Goal: Transaction & Acquisition: Purchase product/service

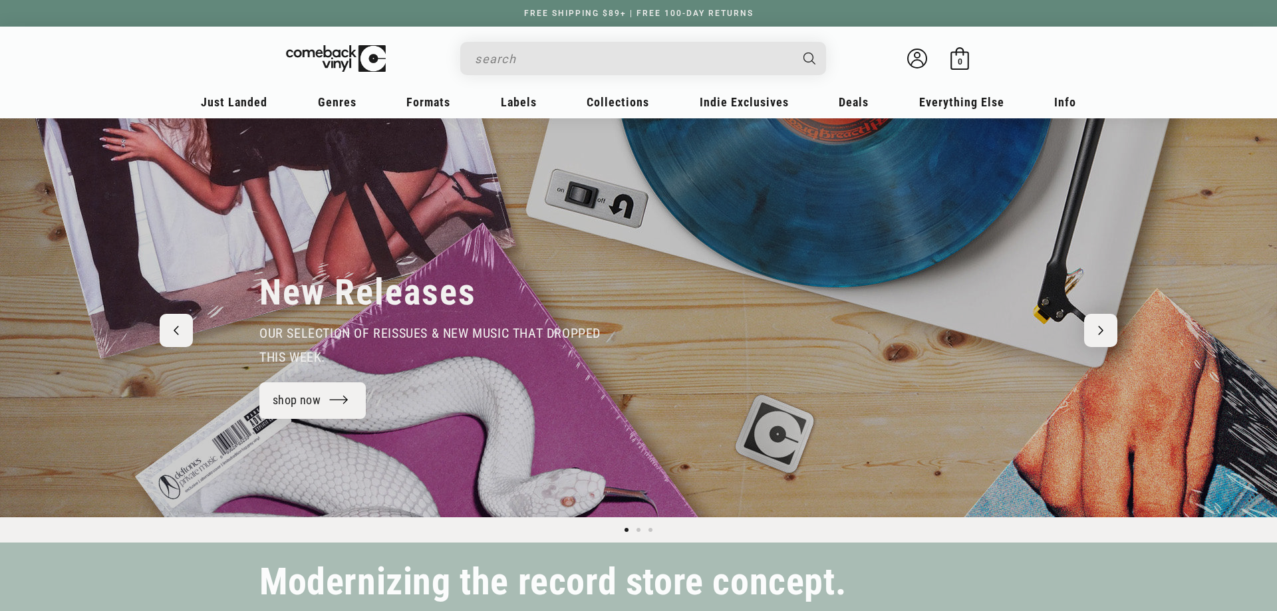
click at [496, 51] on input "Search" at bounding box center [632, 58] width 315 height 27
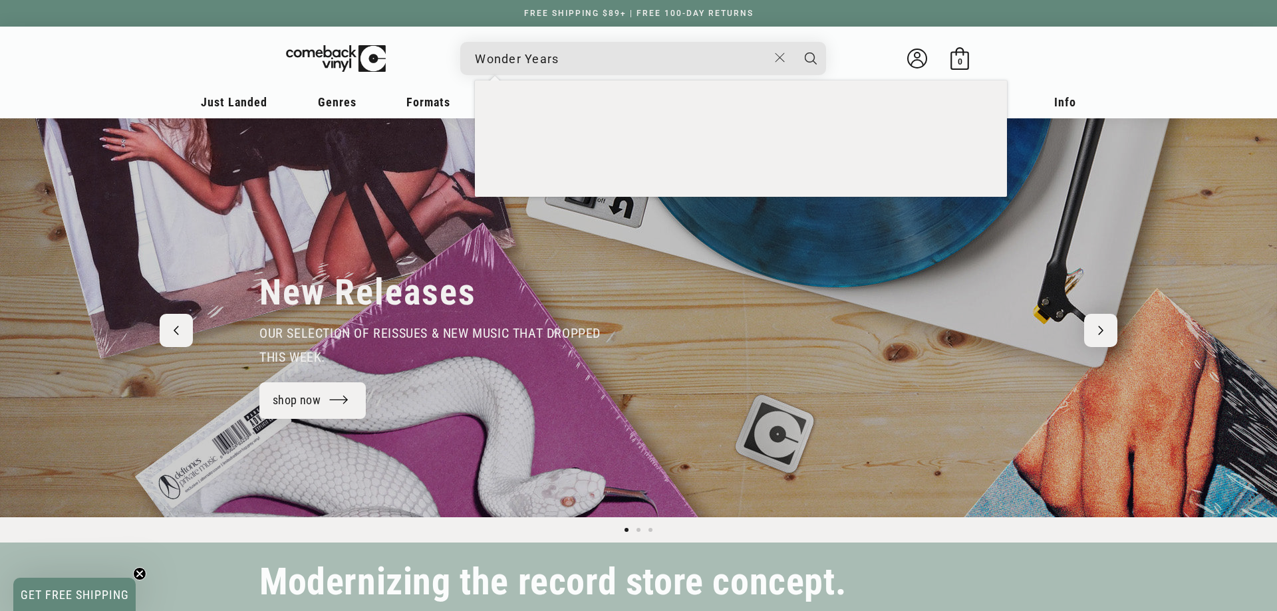
type input "Wonder Years"
click at [794, 42] on button "Search" at bounding box center [810, 58] width 33 height 33
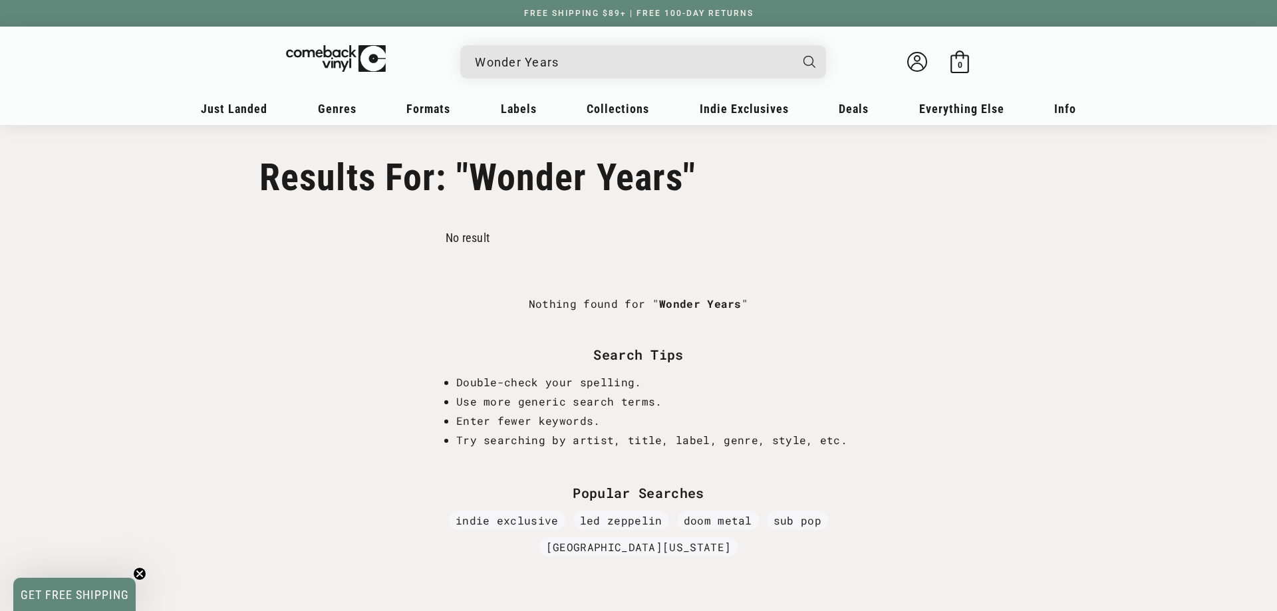
click at [479, 62] on input "Wonder Years" at bounding box center [632, 62] width 315 height 27
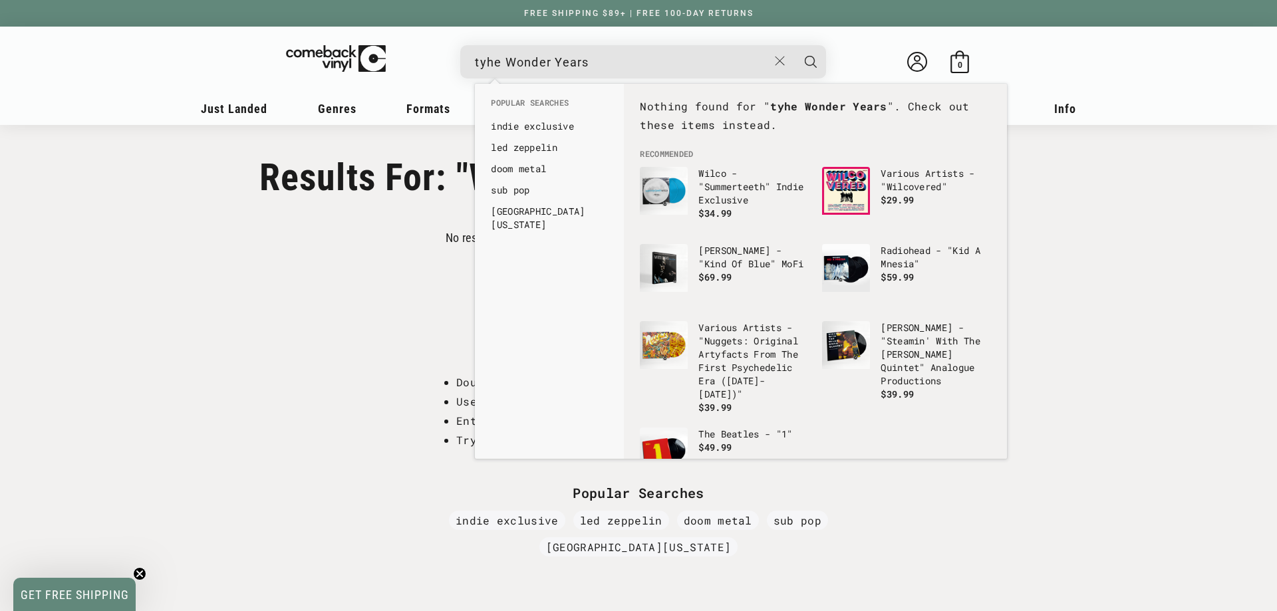
type input "tyhe Wonder Years"
click at [794, 45] on button "Search" at bounding box center [810, 61] width 33 height 33
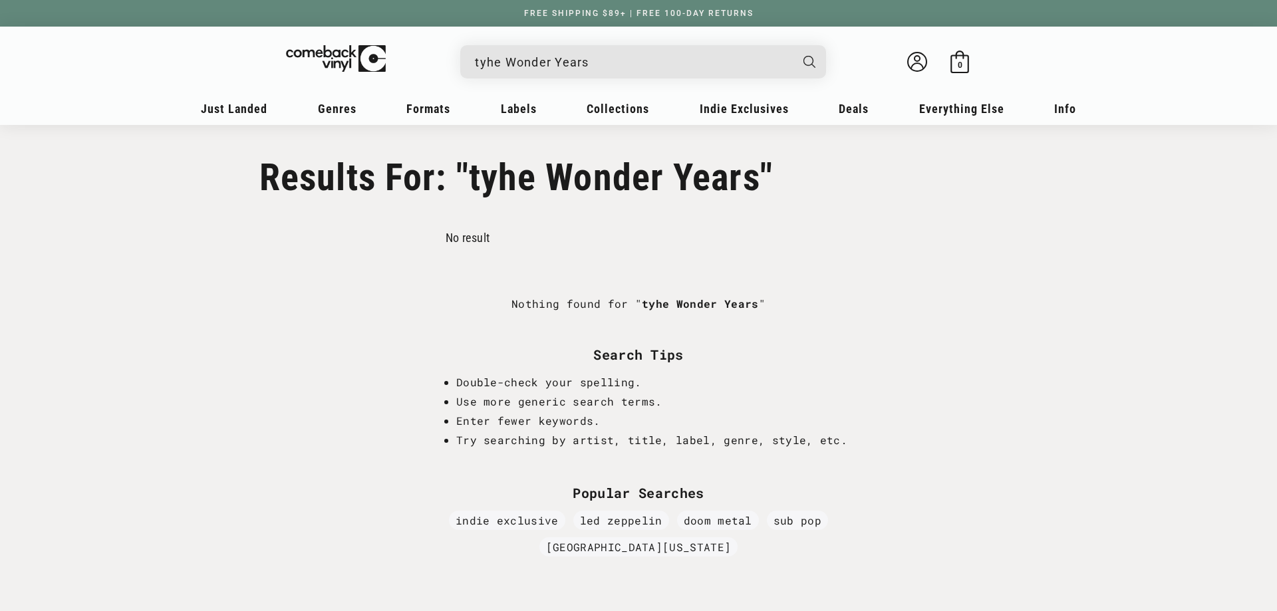
click at [509, 68] on input "tyhe Wonder Years" at bounding box center [632, 62] width 315 height 27
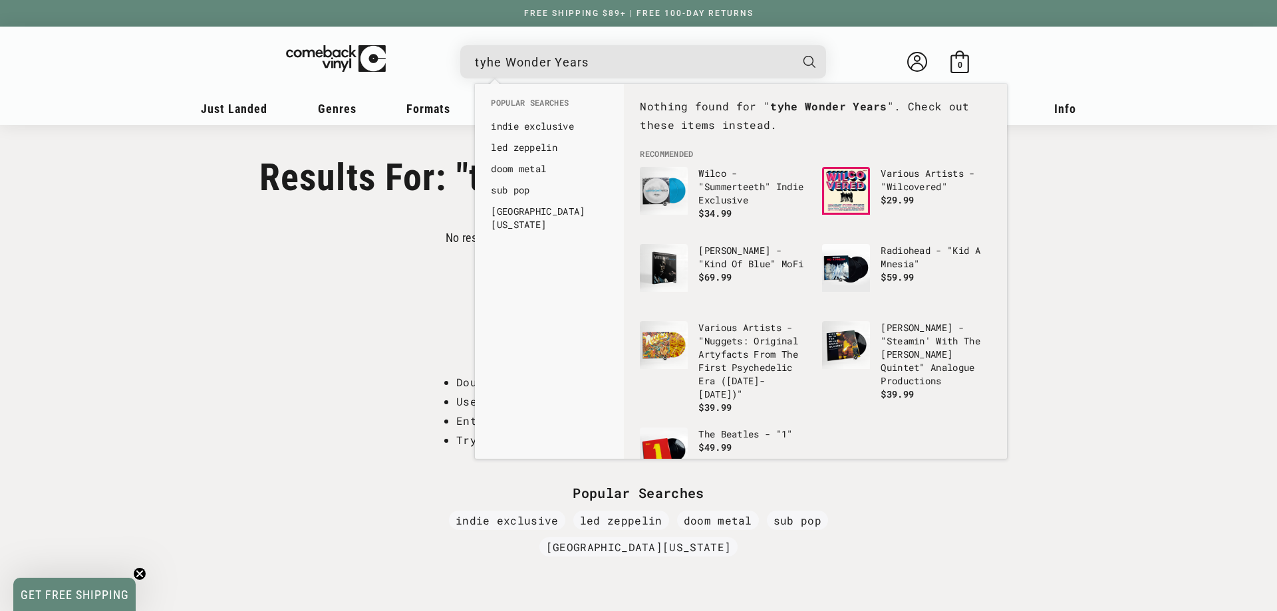
click at [555, 66] on input "tyhe Wonder Years" at bounding box center [632, 62] width 315 height 27
click at [490, 62] on input "tyhe Wonder Years" at bounding box center [632, 62] width 315 height 27
click at [486, 64] on input "tyhe Wonder Years" at bounding box center [632, 62] width 315 height 27
click at [746, 60] on input "the Wonder Years" at bounding box center [621, 62] width 293 height 27
type input "the Wonder Years"
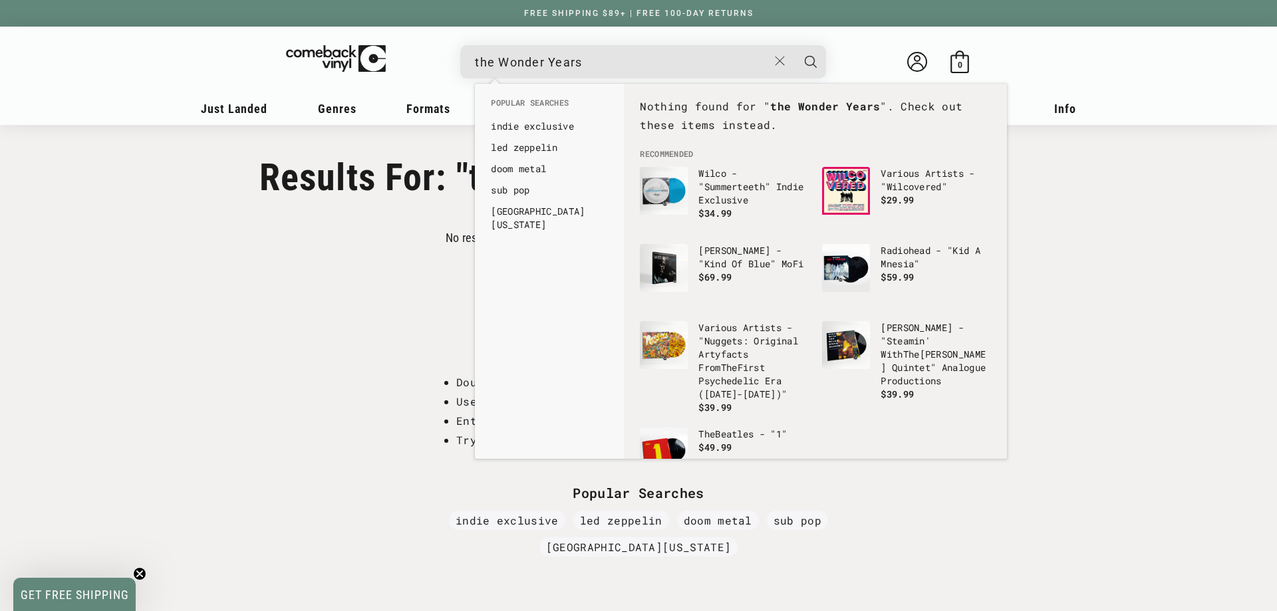
click at [794, 45] on button "Search" at bounding box center [810, 61] width 33 height 33
